Goal: Information Seeking & Learning: Learn about a topic

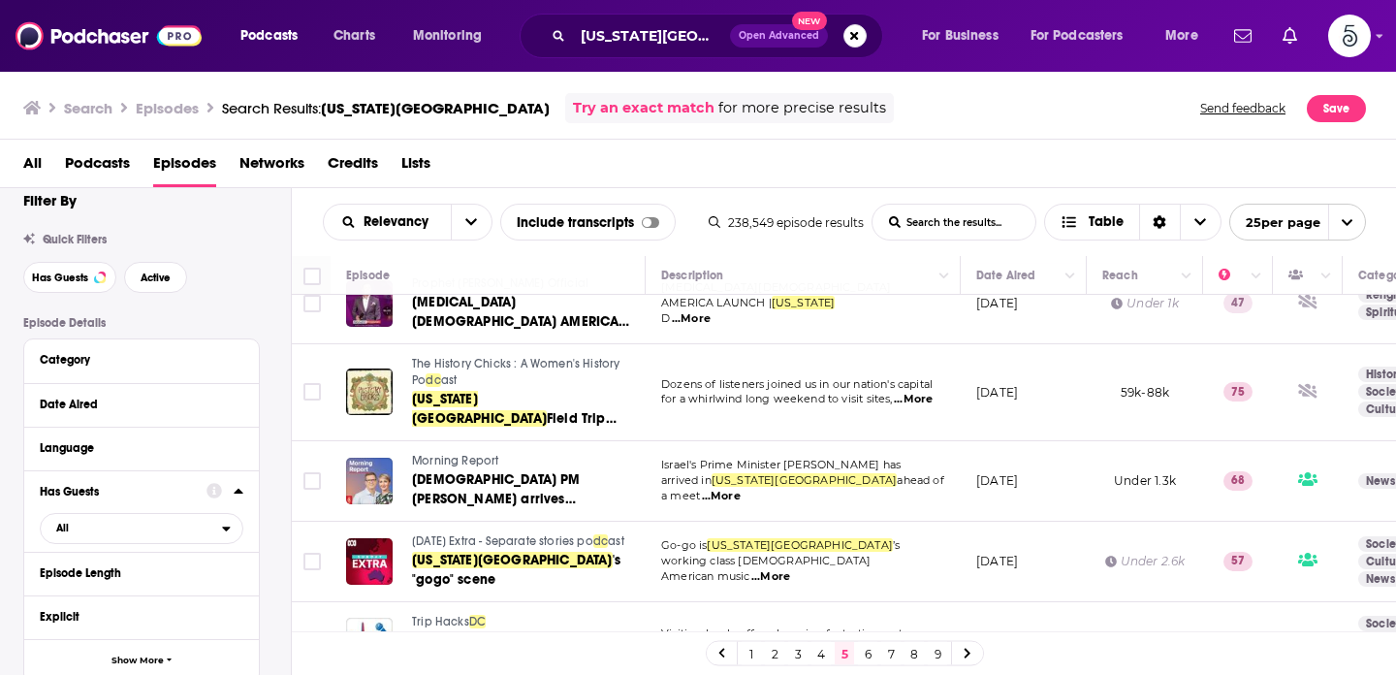
scroll to position [532, 0]
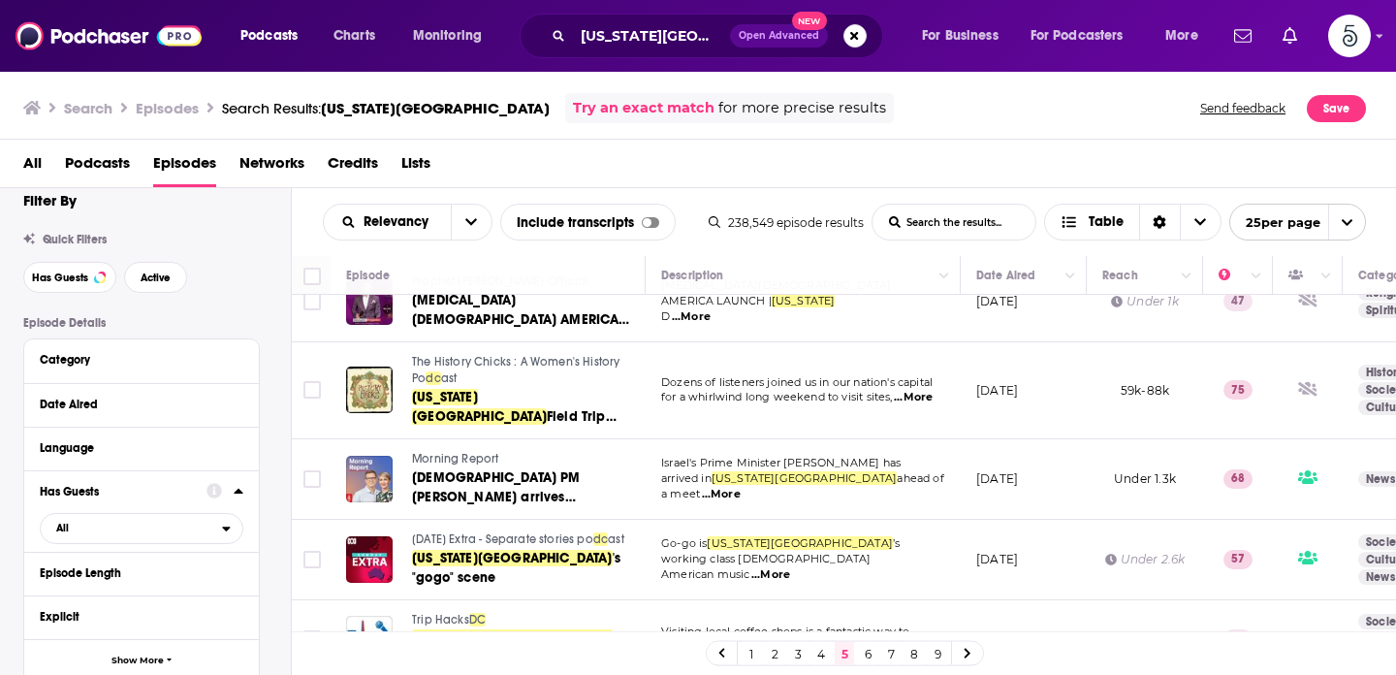
click at [798, 654] on link "3" at bounding box center [797, 653] width 19 height 23
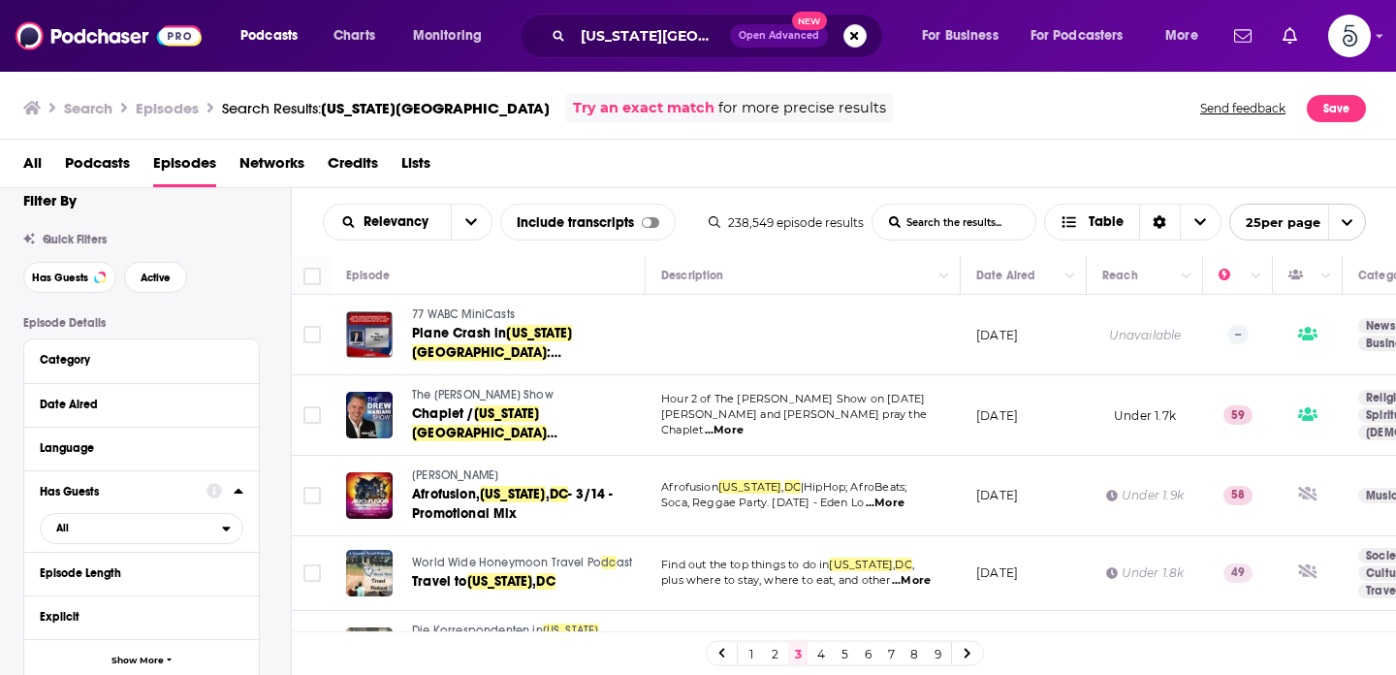
click at [828, 656] on link "4" at bounding box center [821, 653] width 19 height 23
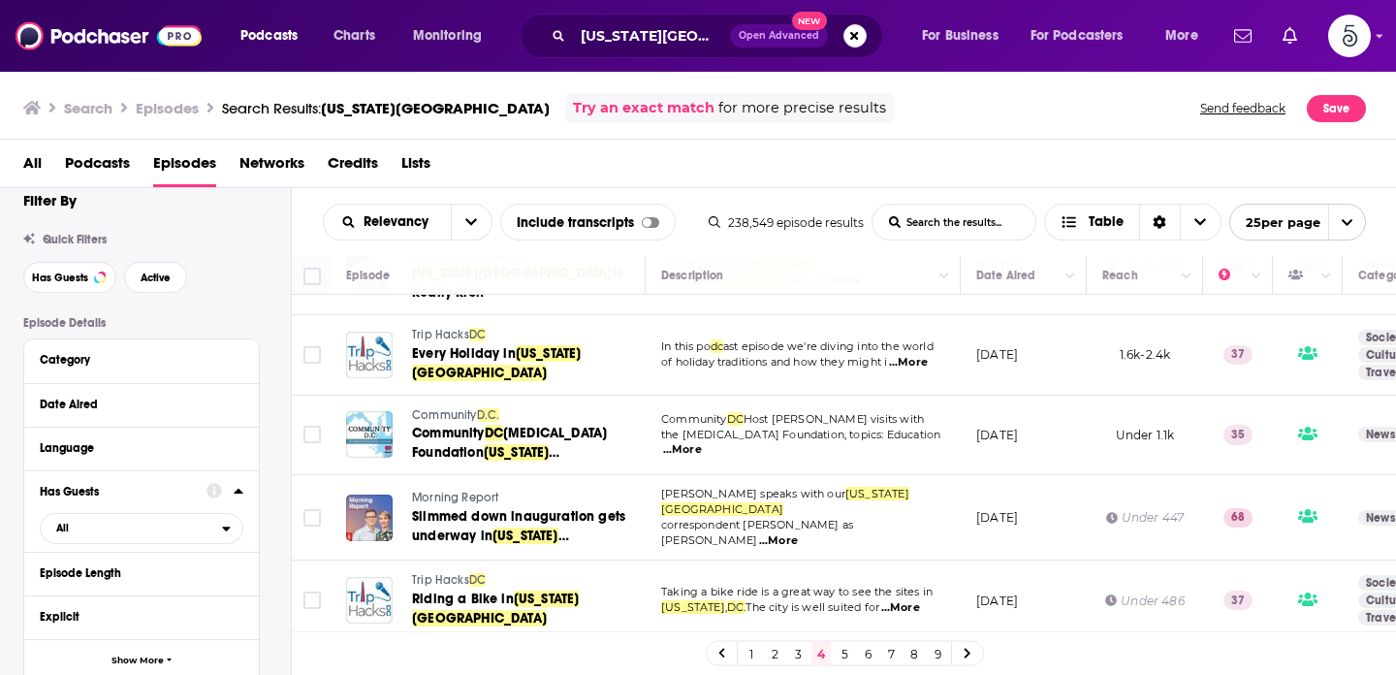
scroll to position [1568, 0]
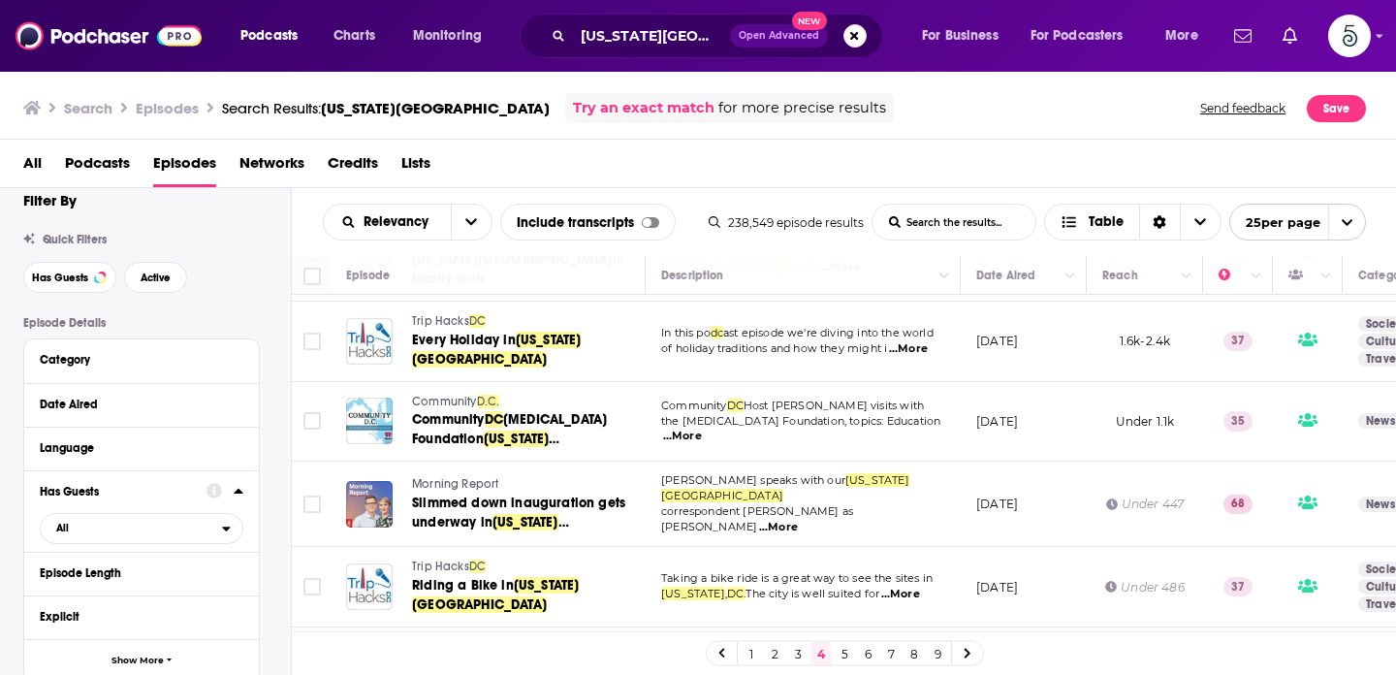
click at [850, 653] on link "5" at bounding box center [844, 653] width 19 height 23
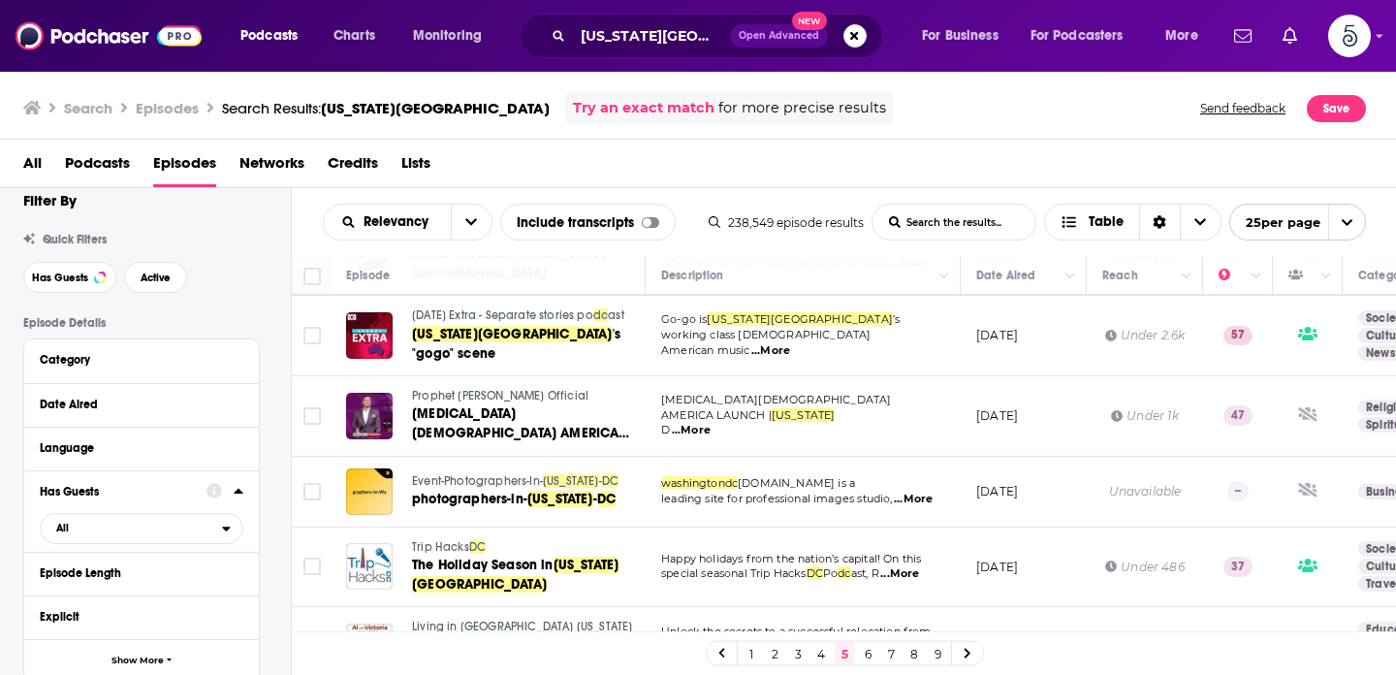
scroll to position [428, 0]
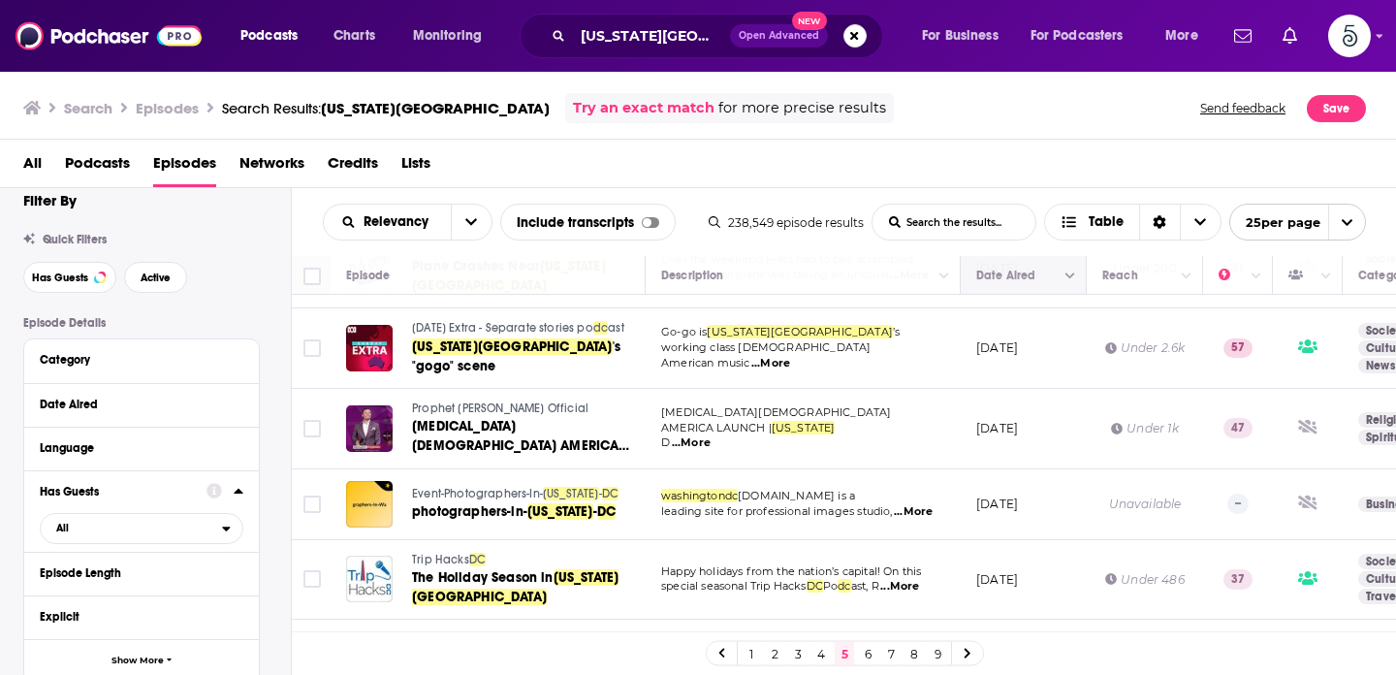
click at [1020, 282] on icon "Move" at bounding box center [1021, 275] width 23 height 23
click at [1050, 283] on button "Move" at bounding box center [1022, 275] width 94 height 23
click at [1074, 282] on icon "Column Actions" at bounding box center [1071, 277] width 10 height 12
click at [987, 280] on div at bounding box center [698, 337] width 1396 height 675
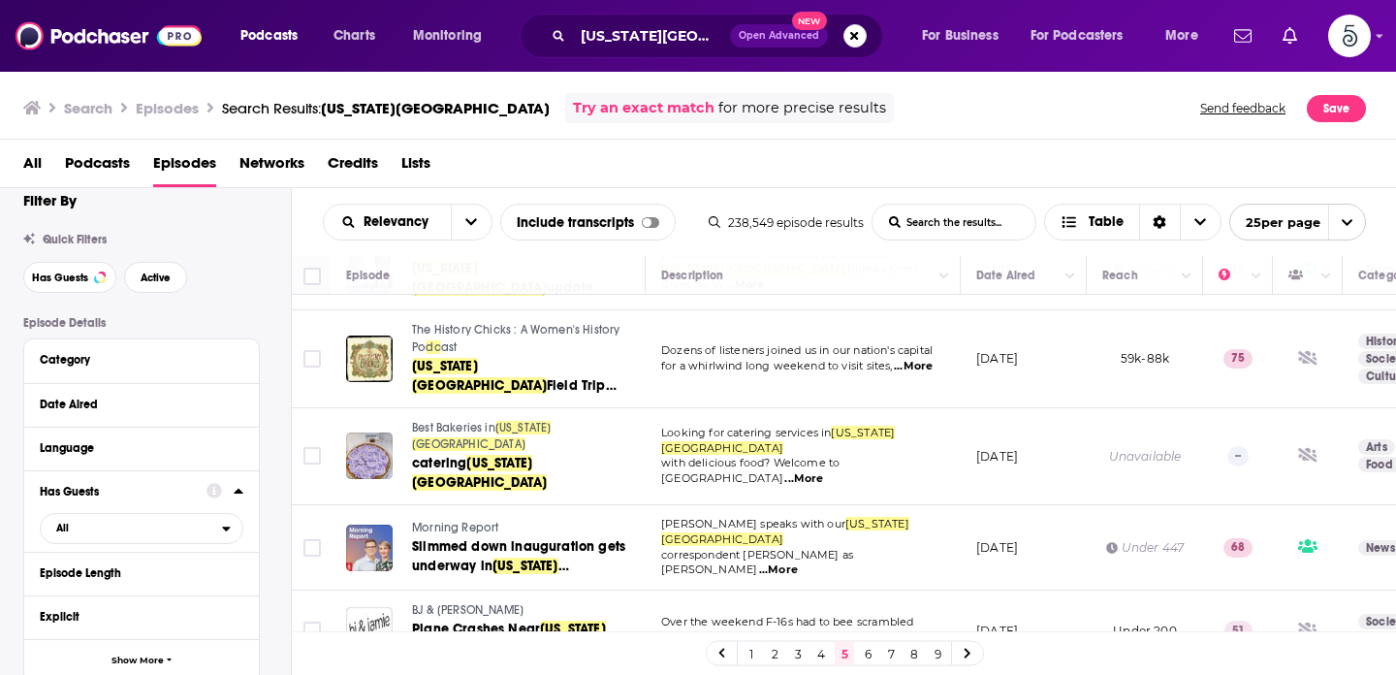
scroll to position [0, 0]
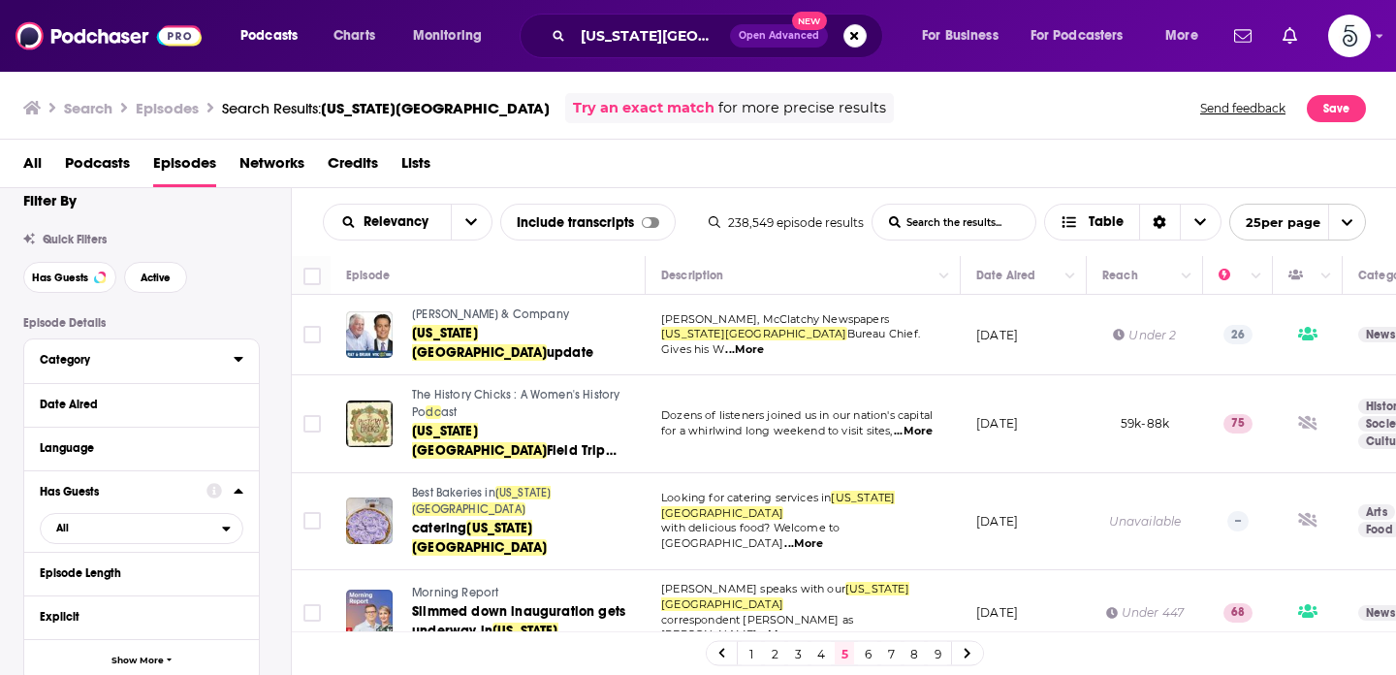
click at [91, 364] on div "Category" at bounding box center [130, 360] width 181 height 14
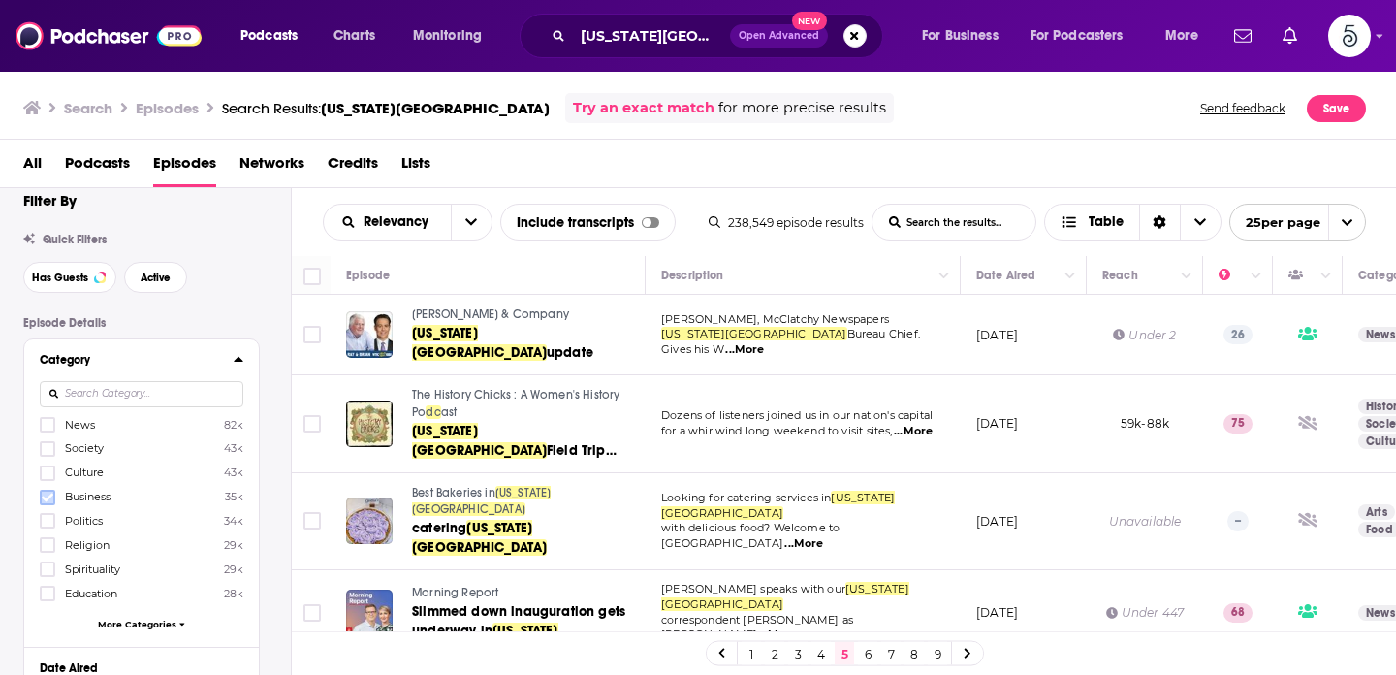
click at [48, 504] on label at bounding box center [48, 498] width 16 height 16
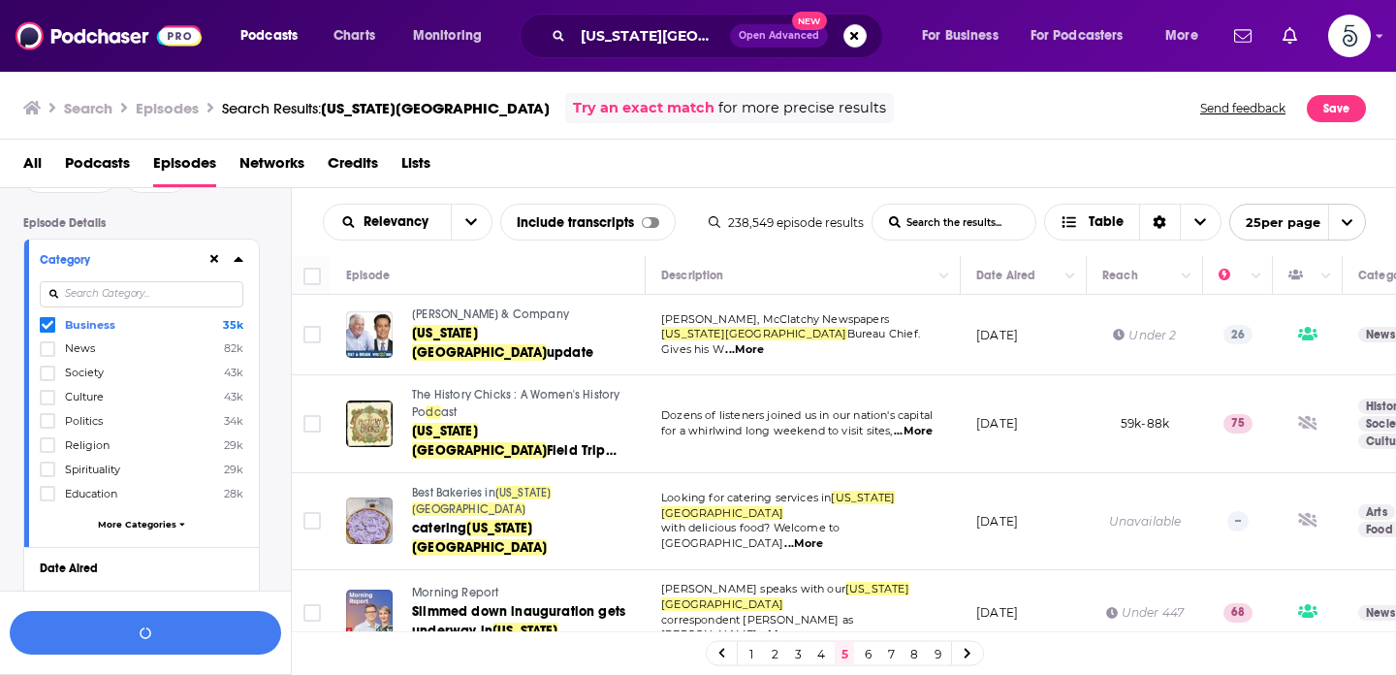
scroll to position [119, 0]
click at [153, 524] on span "More Categories" at bounding box center [137, 525] width 79 height 11
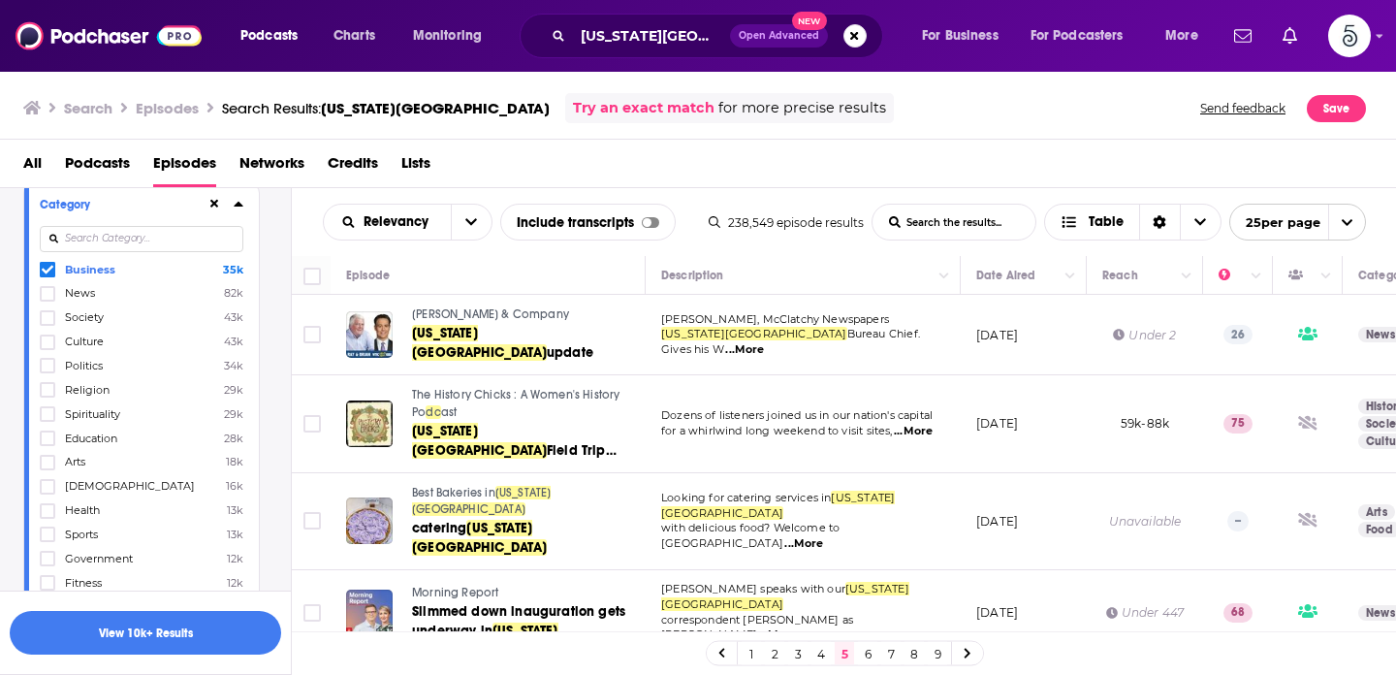
scroll to position [196, 0]
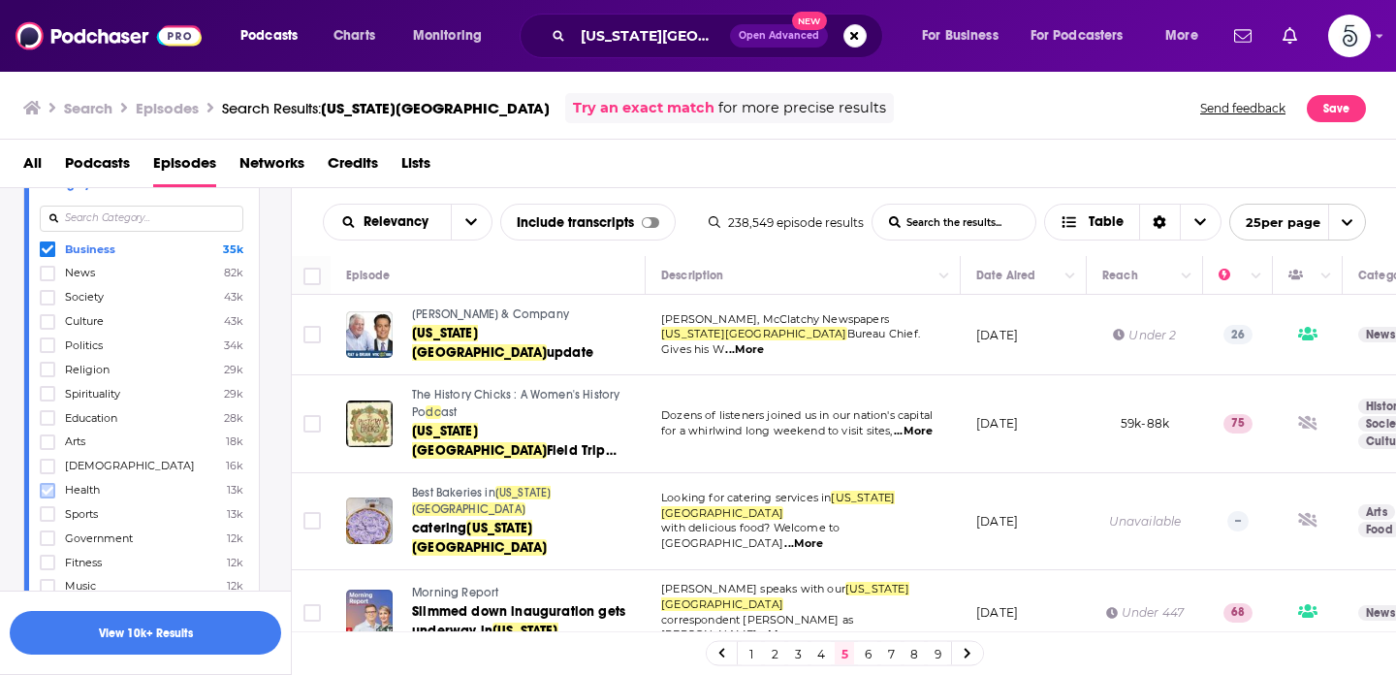
click at [52, 492] on icon at bounding box center [48, 491] width 12 height 12
click at [47, 557] on icon at bounding box center [48, 563] width 12 height 12
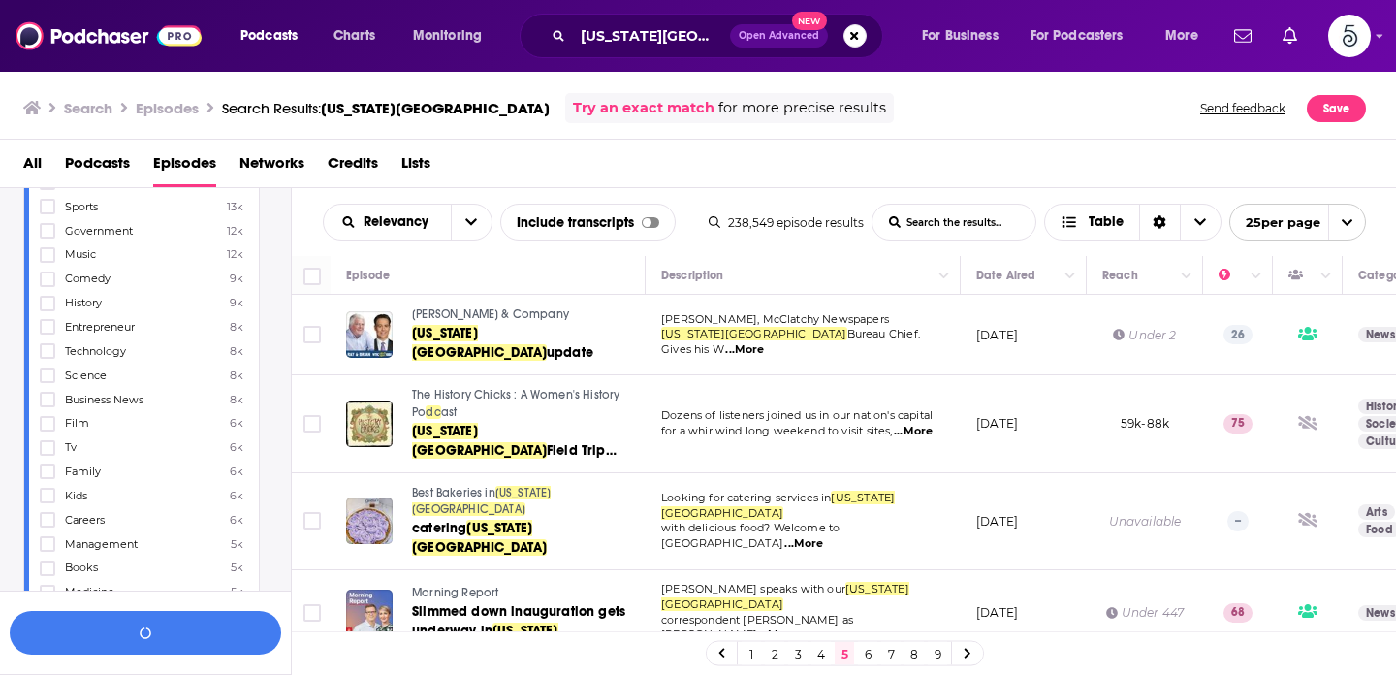
scroll to position [540, 0]
click at [49, 453] on icon at bounding box center [48, 459] width 12 height 12
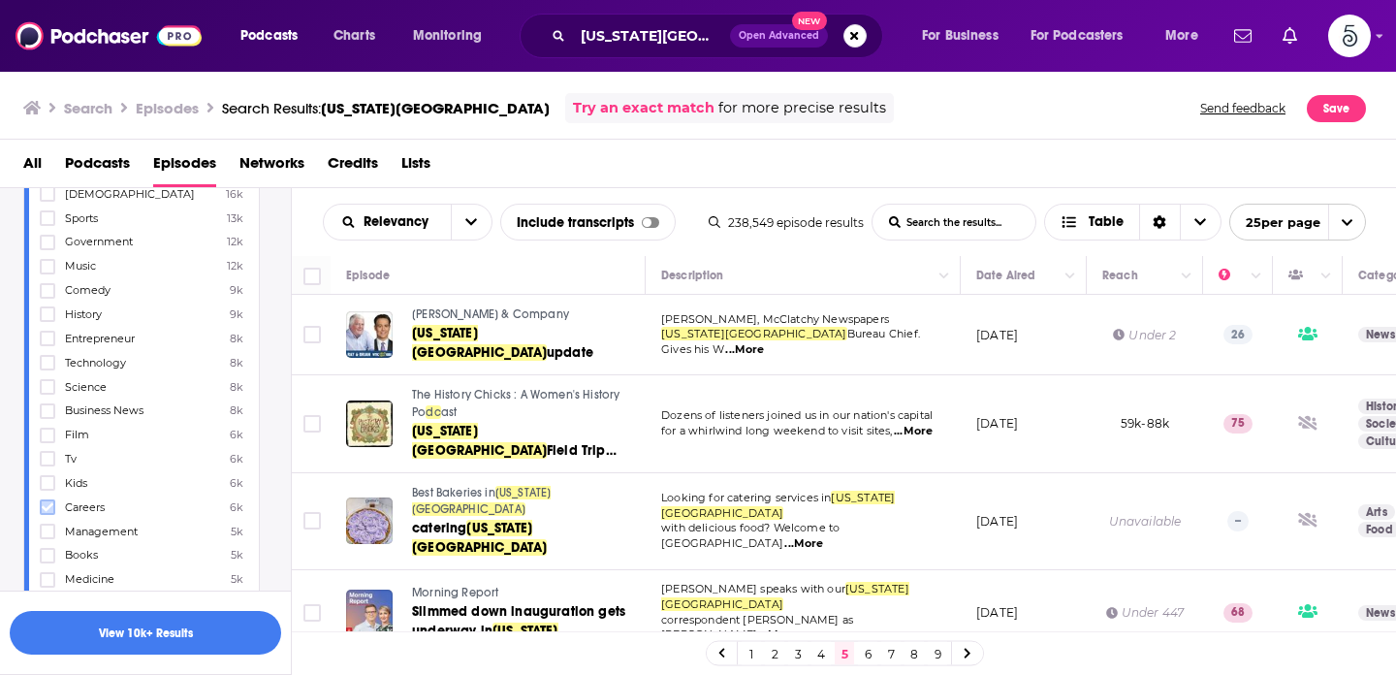
click at [48, 503] on icon at bounding box center [48, 507] width 12 height 9
click at [56, 523] on div at bounding box center [49, 531] width 19 height 16
click at [48, 537] on input "multiSelectOption-management-26" at bounding box center [48, 537] width 0 height 0
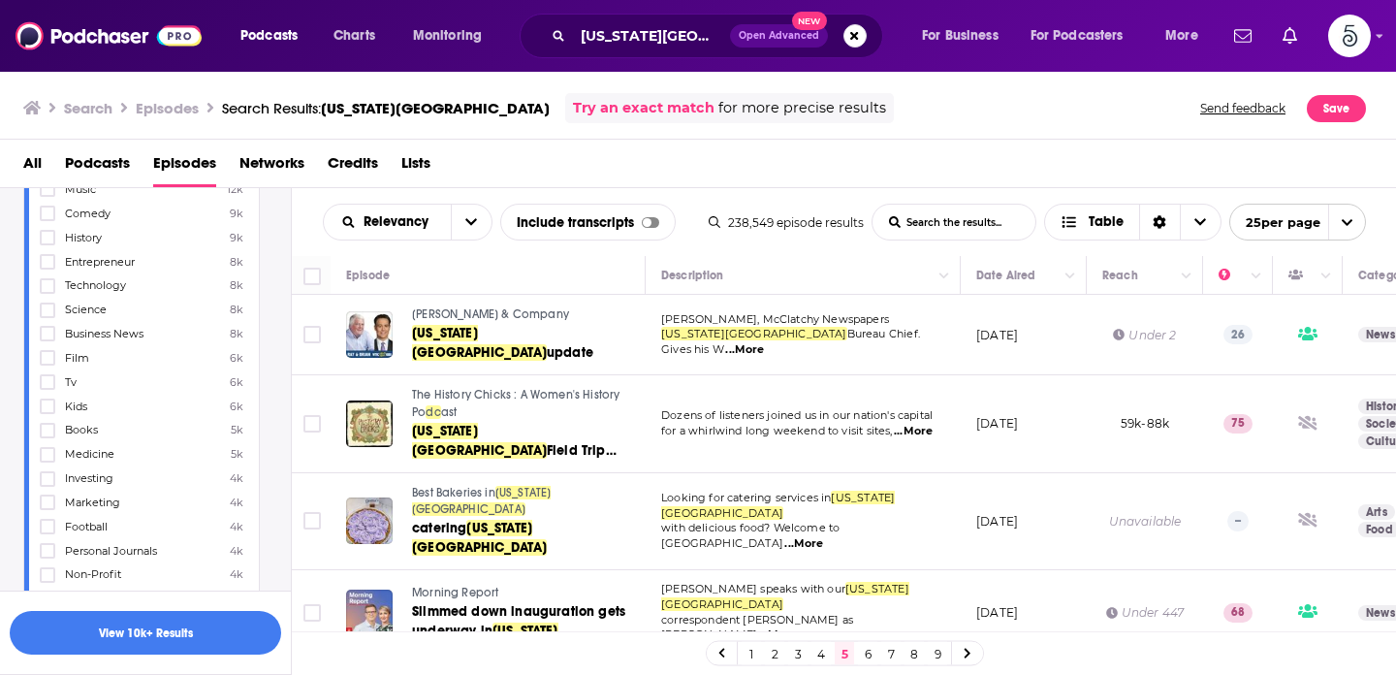
scroll to position [664, 0]
click at [53, 448] on label at bounding box center [48, 456] width 16 height 16
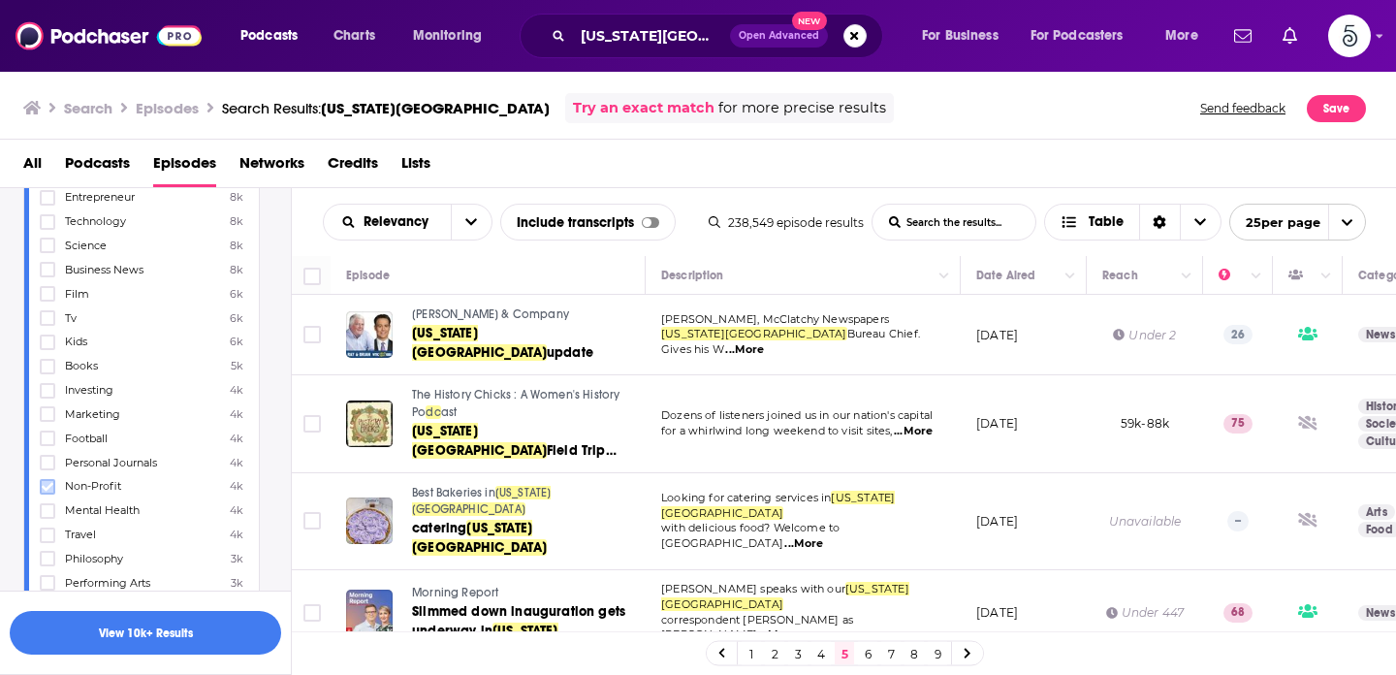
click at [51, 481] on icon at bounding box center [48, 487] width 12 height 12
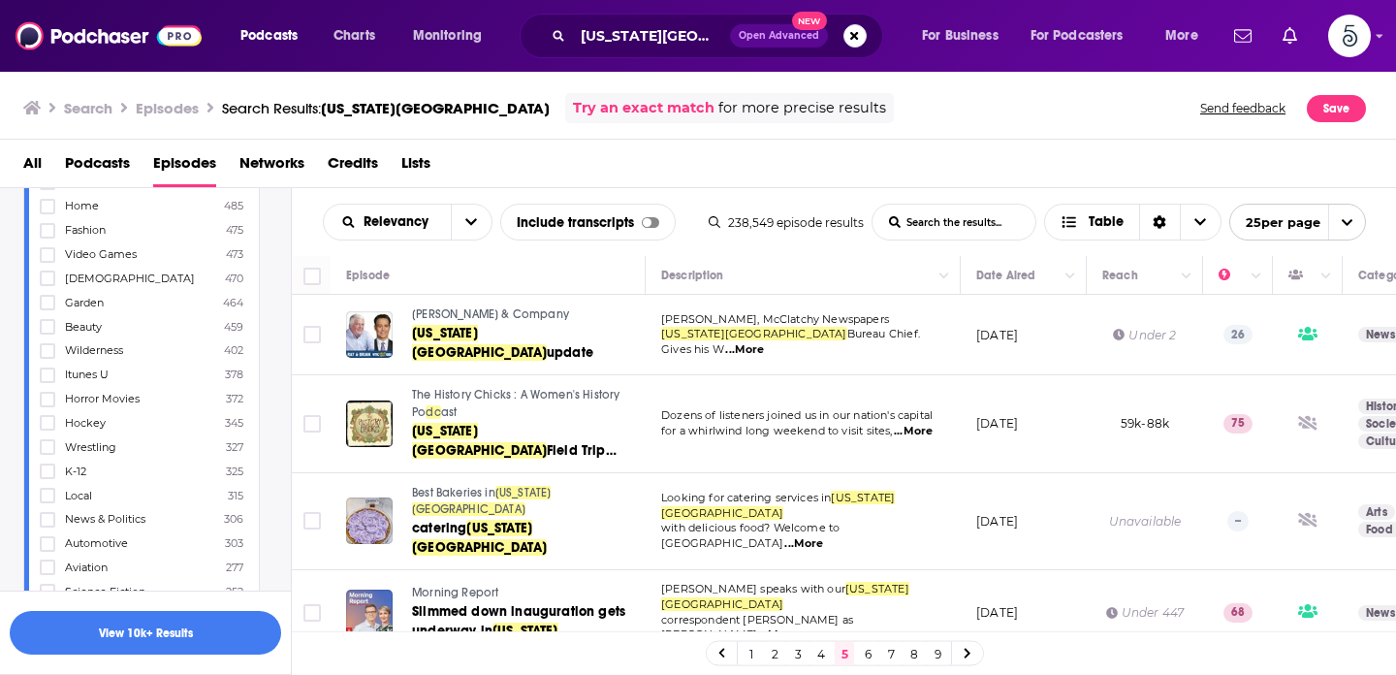
scroll to position [1981, 0]
click at [50, 506] on icon at bounding box center [48, 512] width 12 height 12
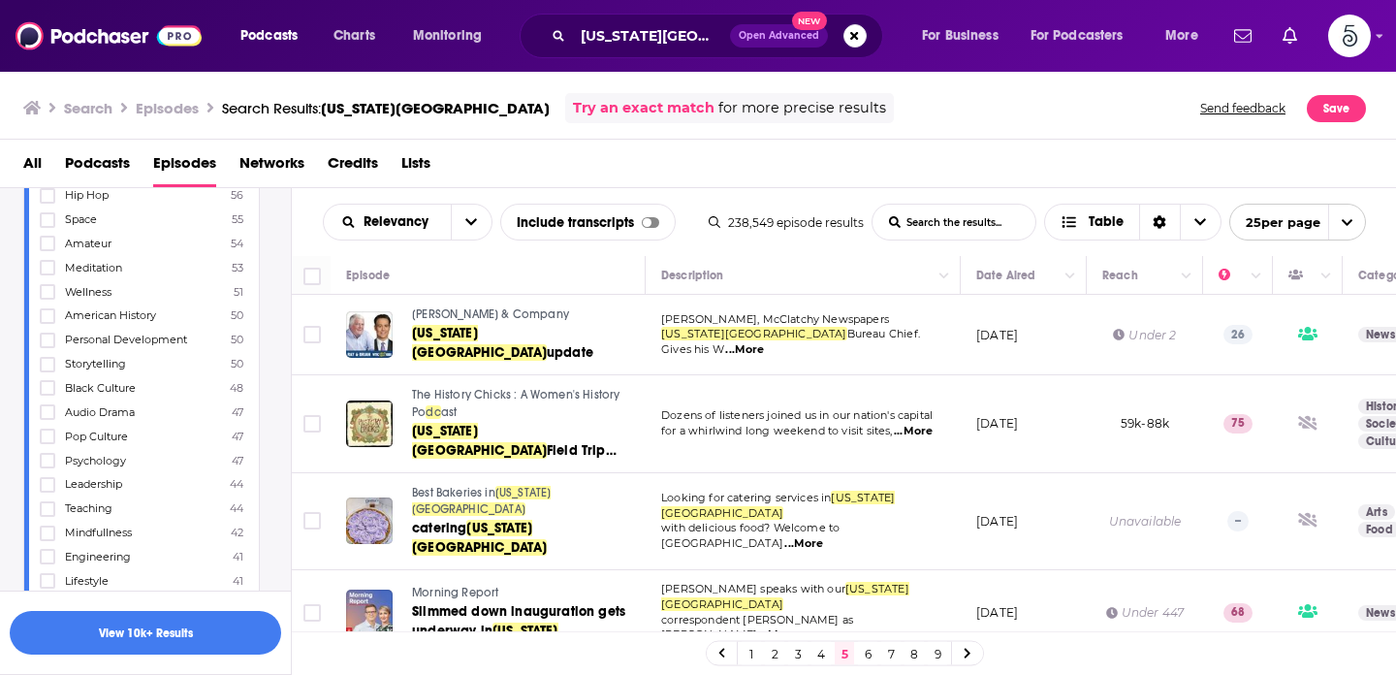
scroll to position [3247, 0]
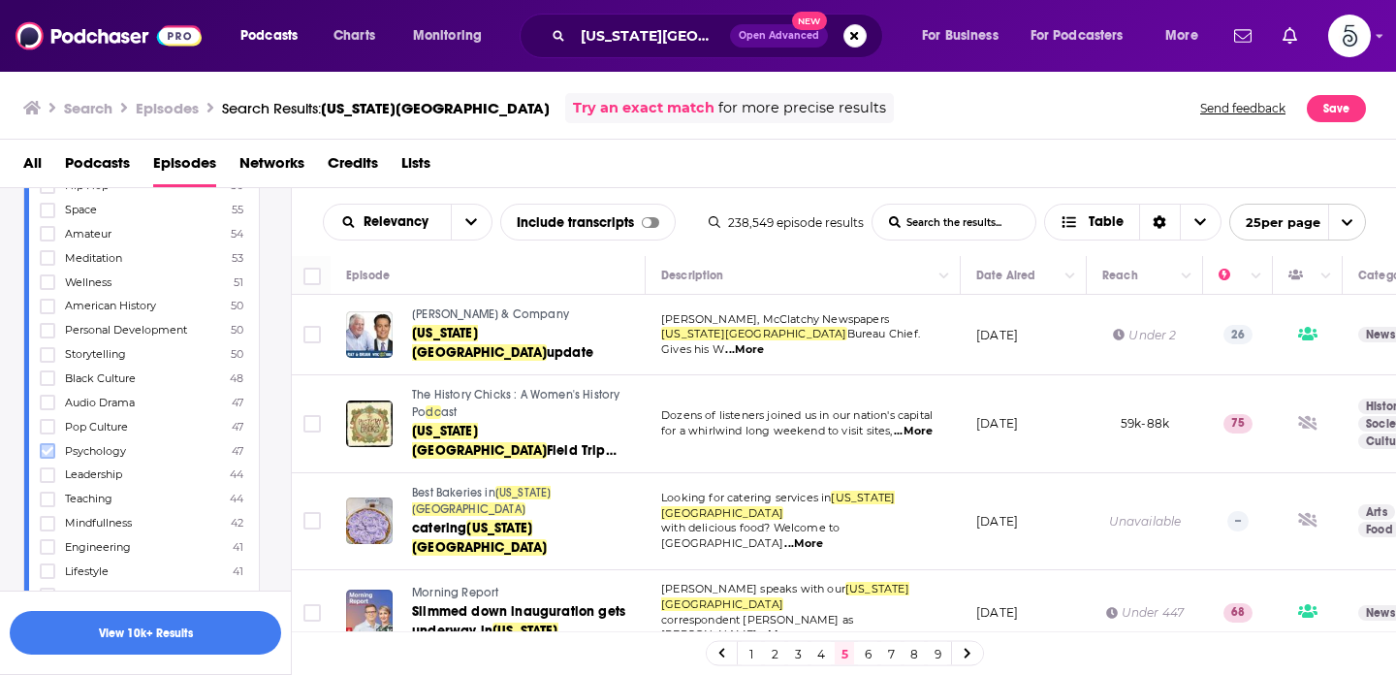
click at [48, 446] on icon at bounding box center [48, 450] width 12 height 9
click at [47, 565] on icon at bounding box center [48, 571] width 12 height 12
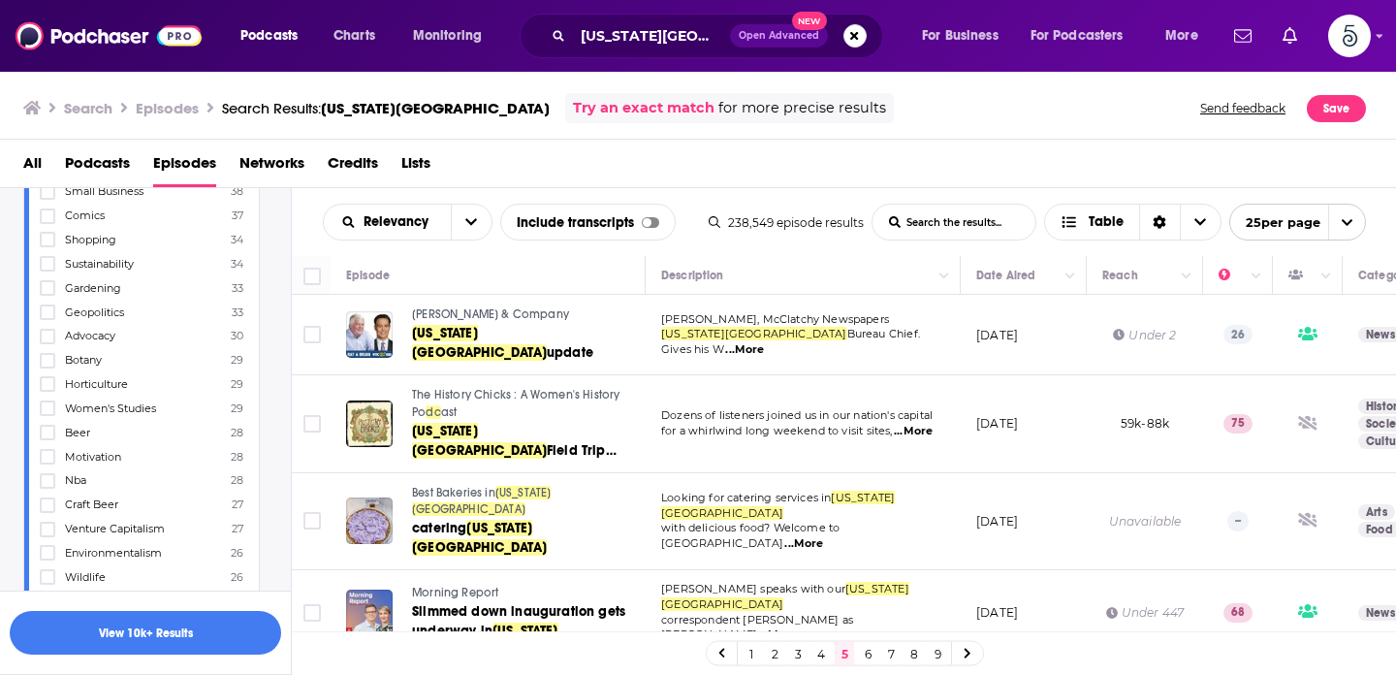
scroll to position [3700, 0]
click at [50, 619] on icon at bounding box center [48, 623] width 12 height 9
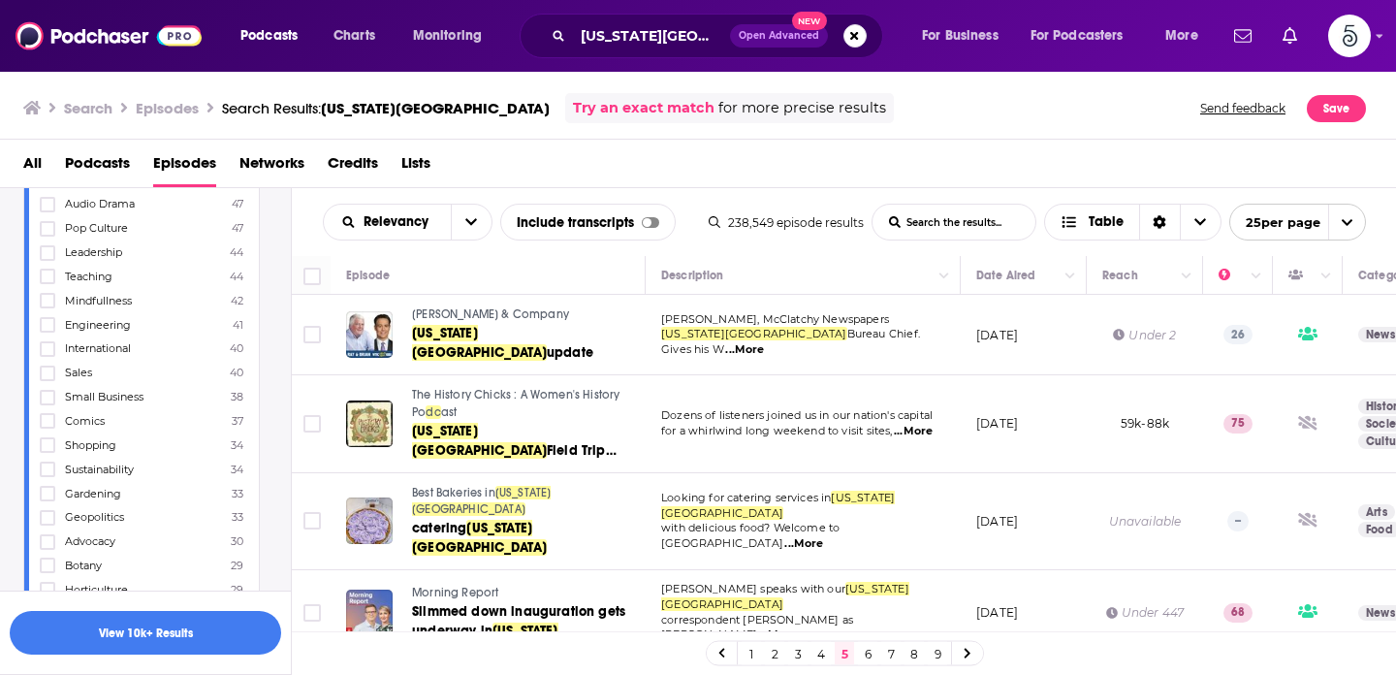
scroll to position [3514, 0]
click at [48, 396] on icon at bounding box center [48, 400] width 12 height 9
click at [868, 658] on link "6" at bounding box center [867, 653] width 19 height 23
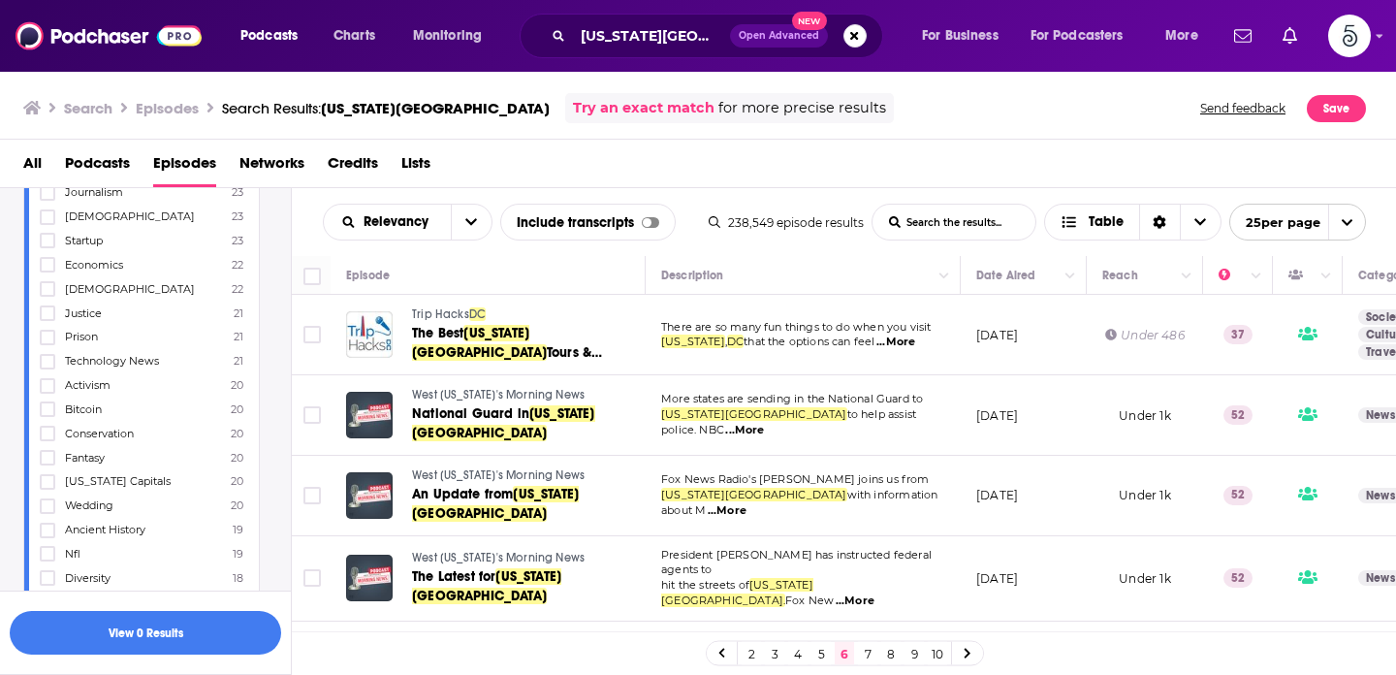
scroll to position [4162, 0]
click at [48, 565] on icon at bounding box center [48, 571] width 12 height 12
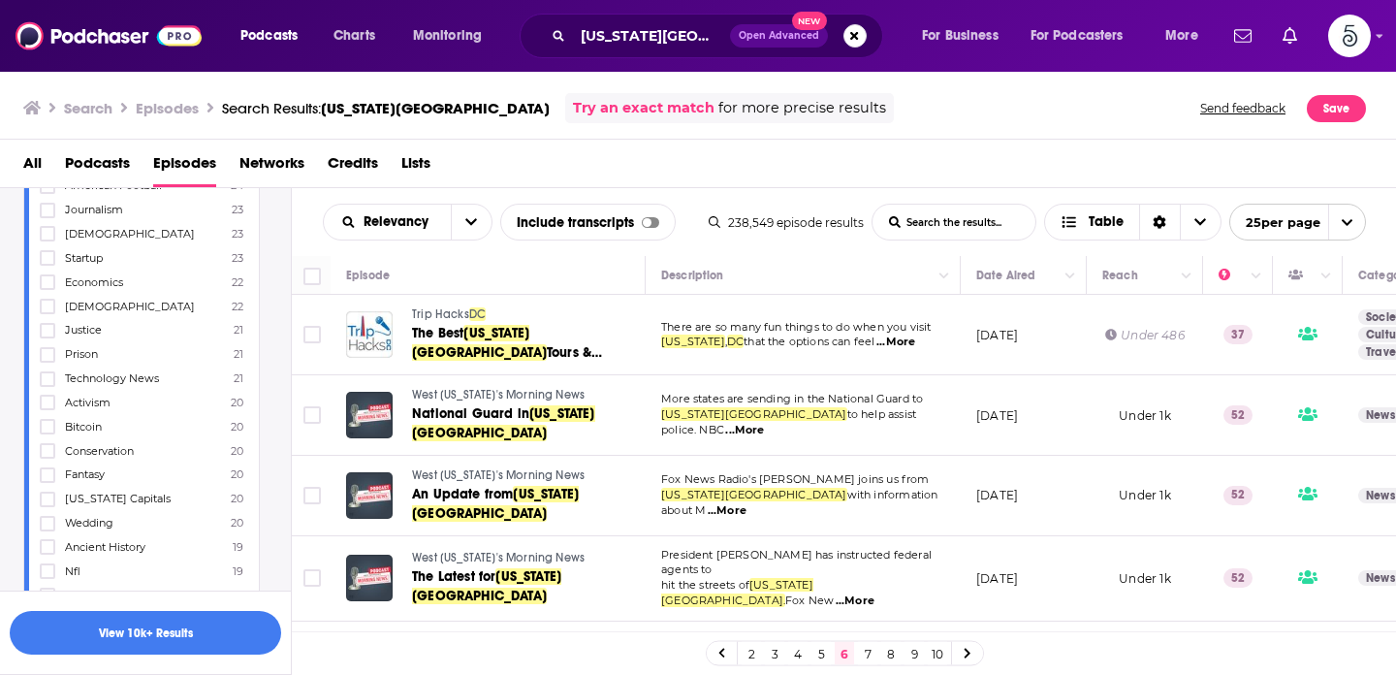
click at [870, 658] on link "7" at bounding box center [867, 653] width 19 height 23
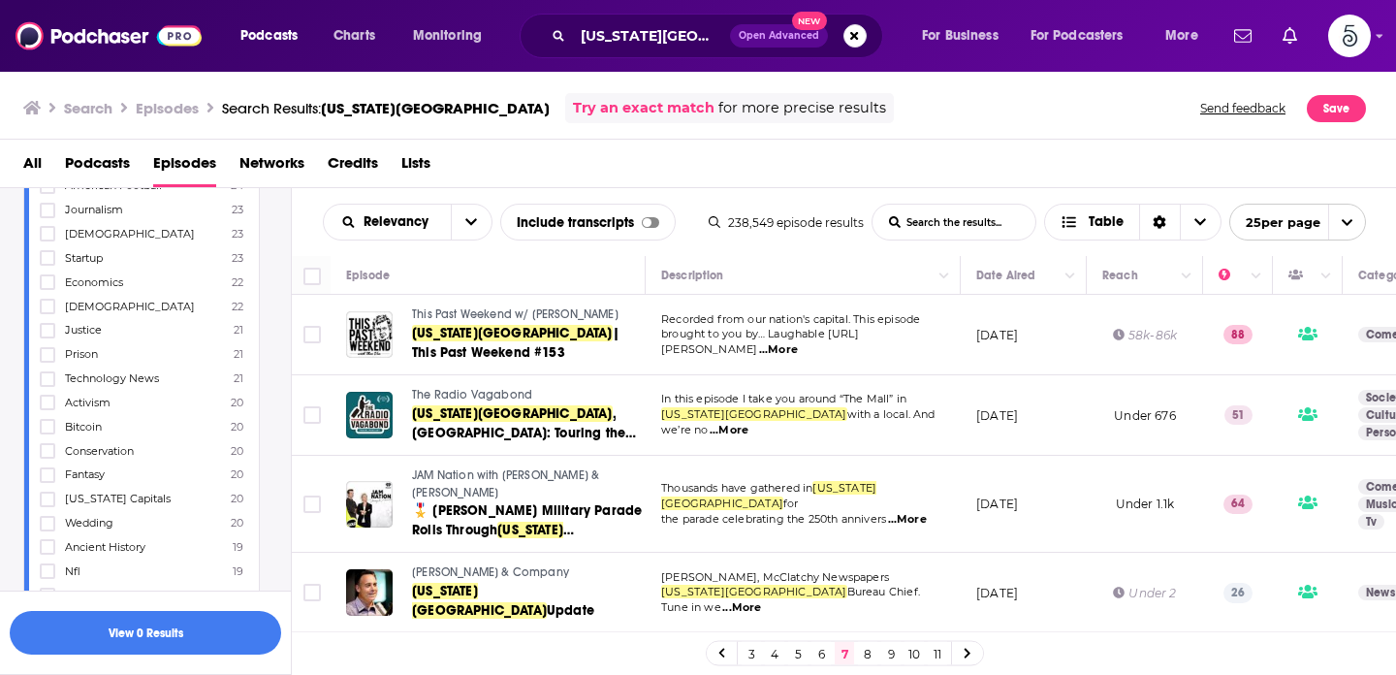
click at [895, 656] on link "9" at bounding box center [890, 653] width 19 height 23
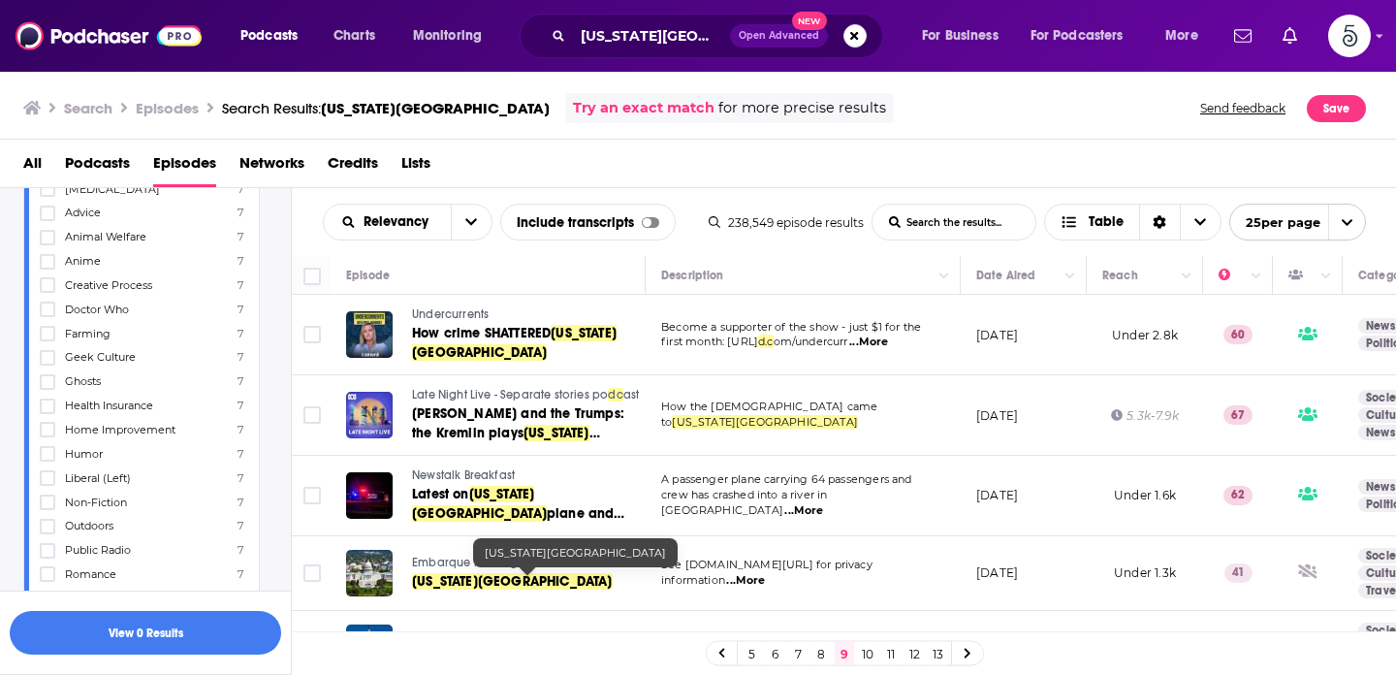
scroll to position [6607, 0]
